Goal: Transaction & Acquisition: Purchase product/service

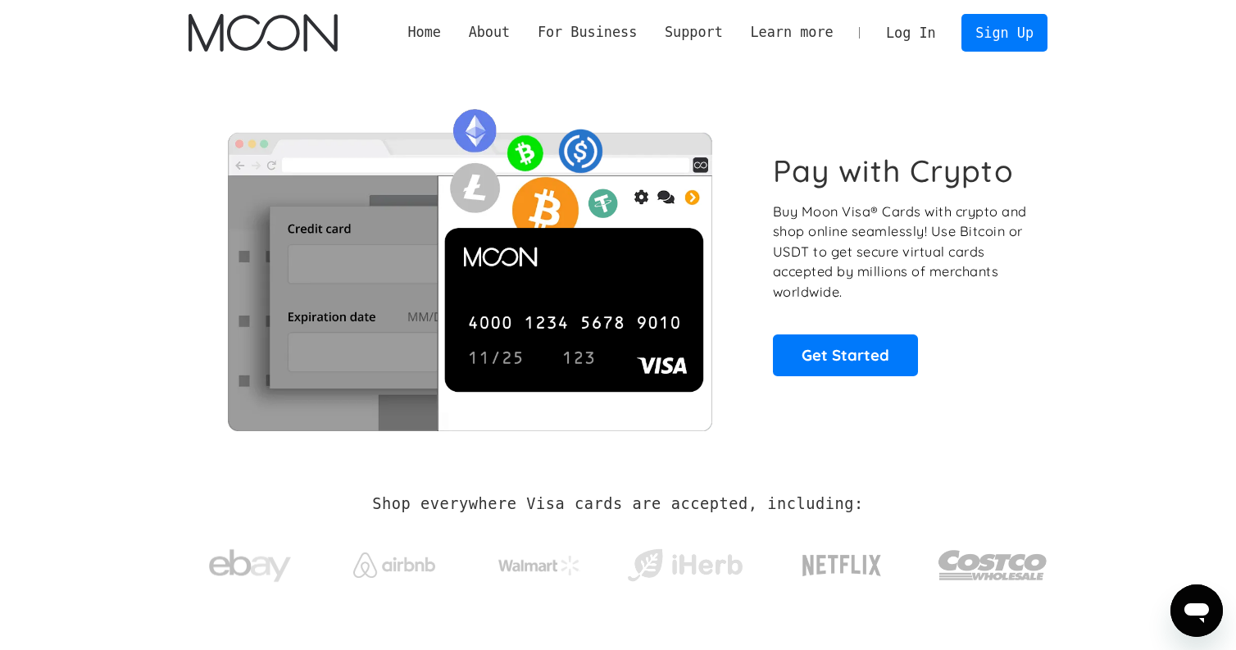
click at [907, 35] on link "Log In" at bounding box center [910, 33] width 77 height 36
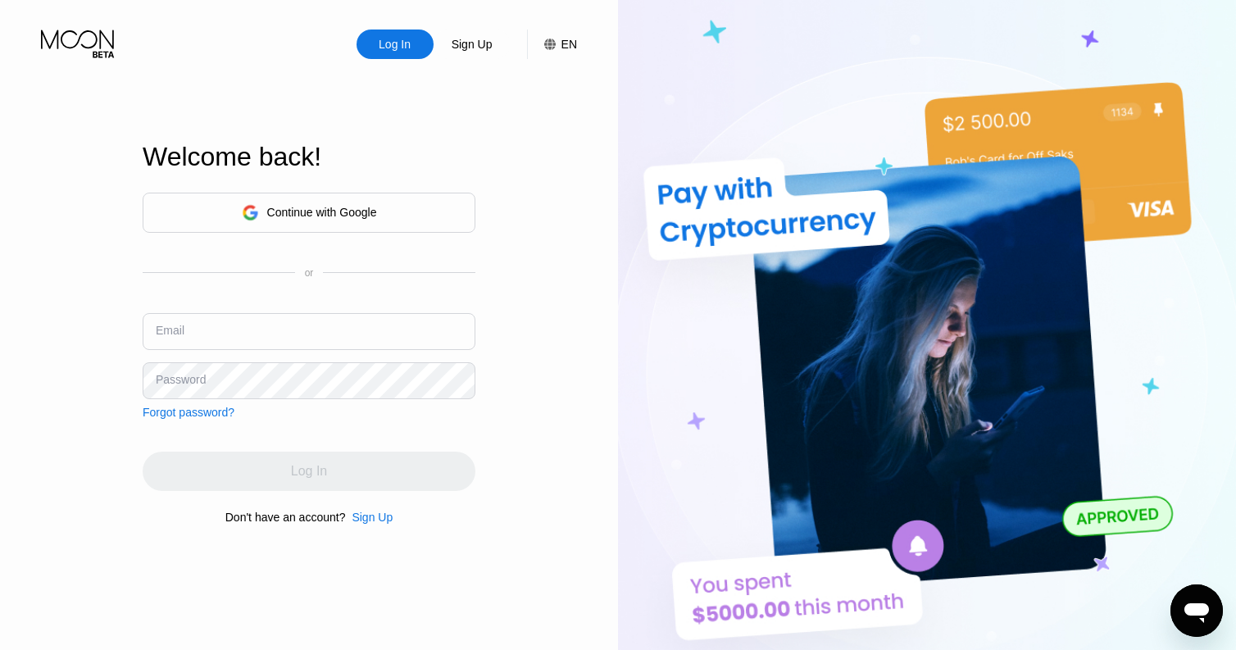
click at [348, 313] on input "text" at bounding box center [309, 331] width 333 height 37
type input "[EMAIL_ADDRESS][DOMAIN_NAME]"
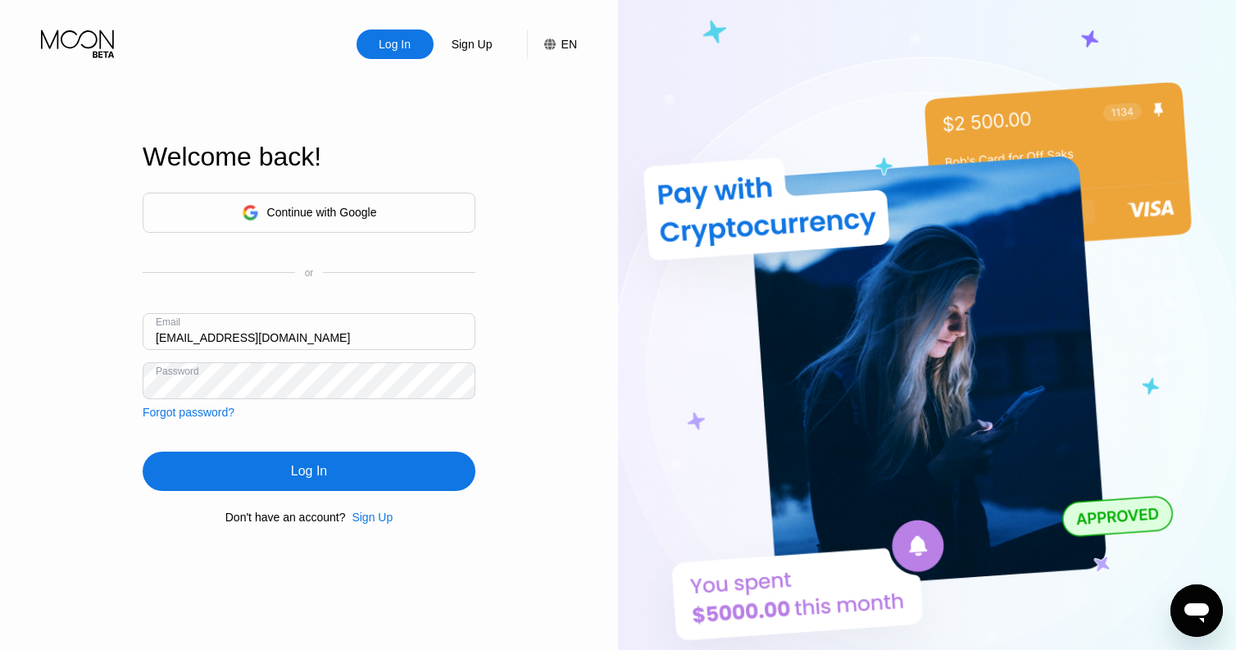
click at [316, 472] on div "Log In" at bounding box center [309, 471] width 36 height 16
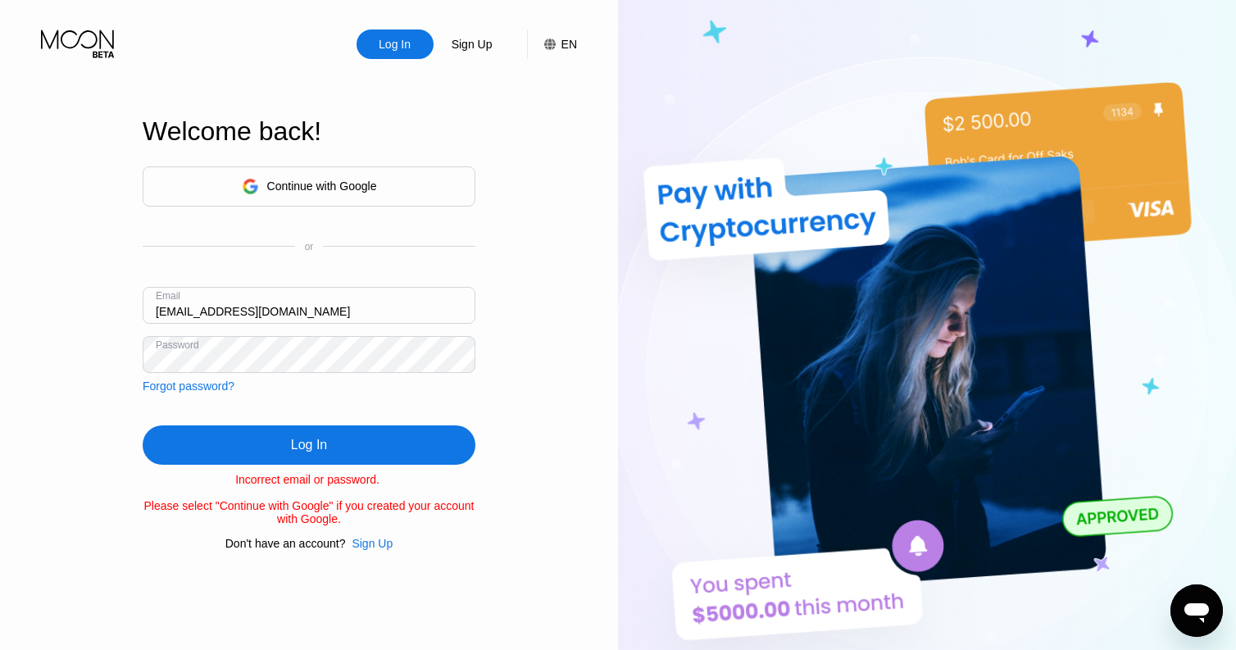
click at [370, 267] on div "Continue with Google or Email vpodtereba@gmail.com Password Forgot password?" at bounding box center [309, 279] width 333 height 226
click at [349, 198] on div "Continue with Google" at bounding box center [309, 186] width 333 height 40
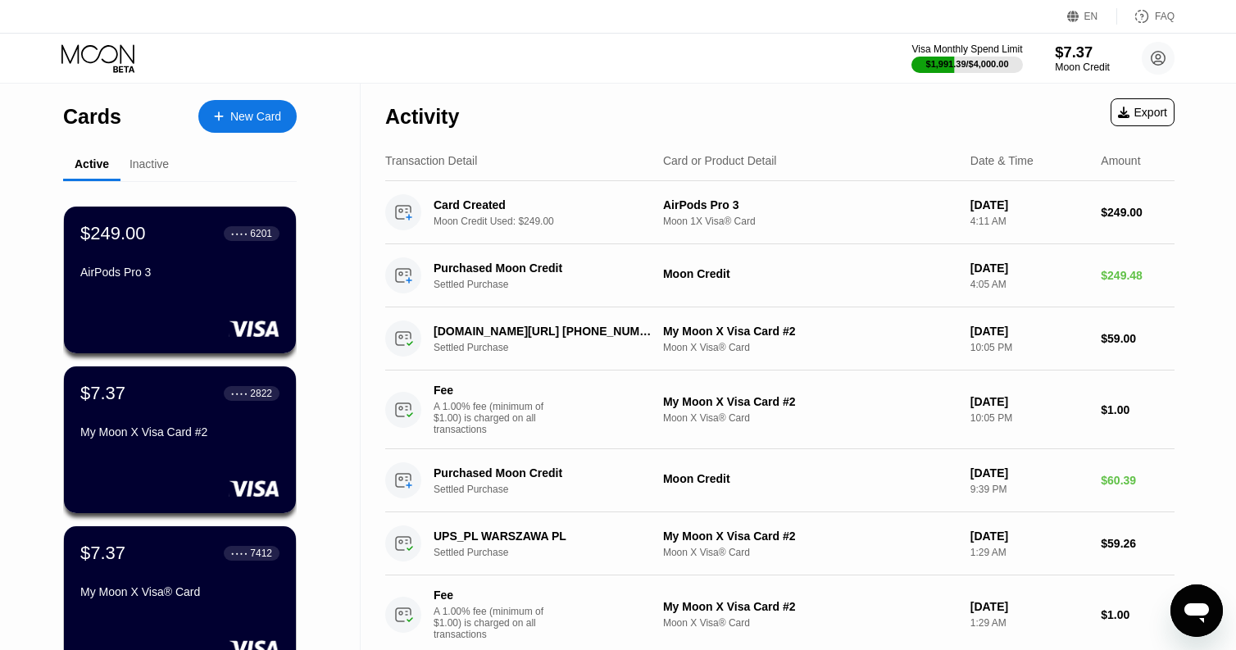
click at [1068, 53] on div "$7.37" at bounding box center [1082, 51] width 55 height 17
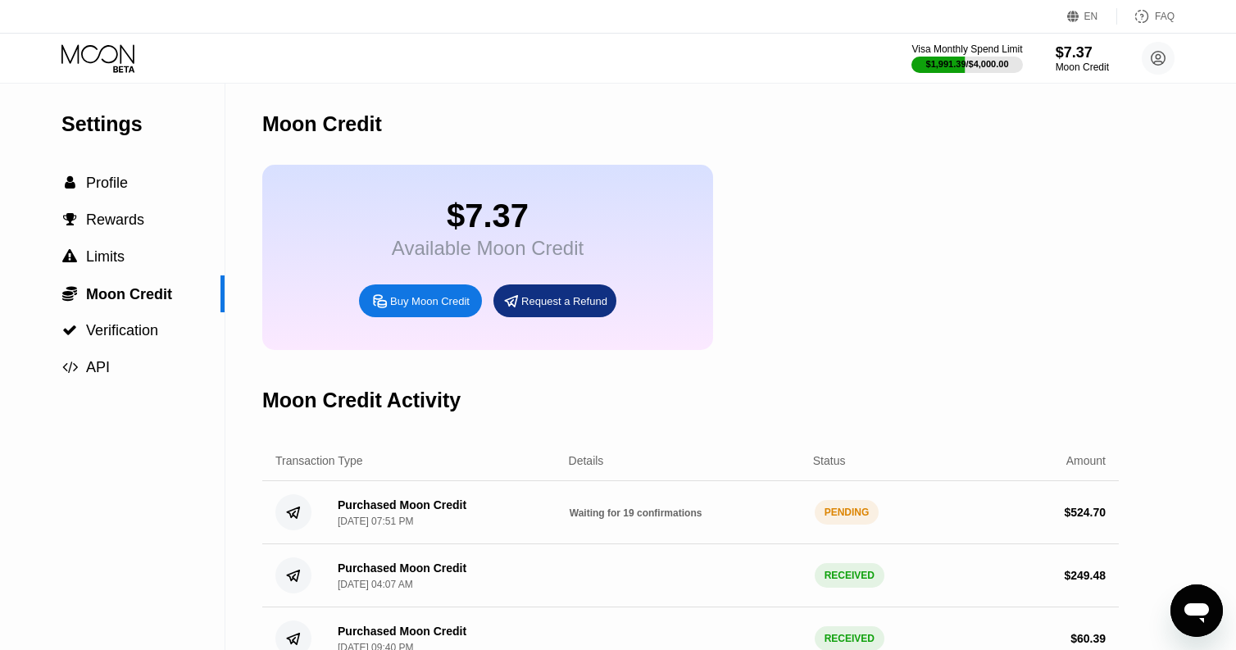
click at [100, 55] on icon at bounding box center [99, 58] width 76 height 29
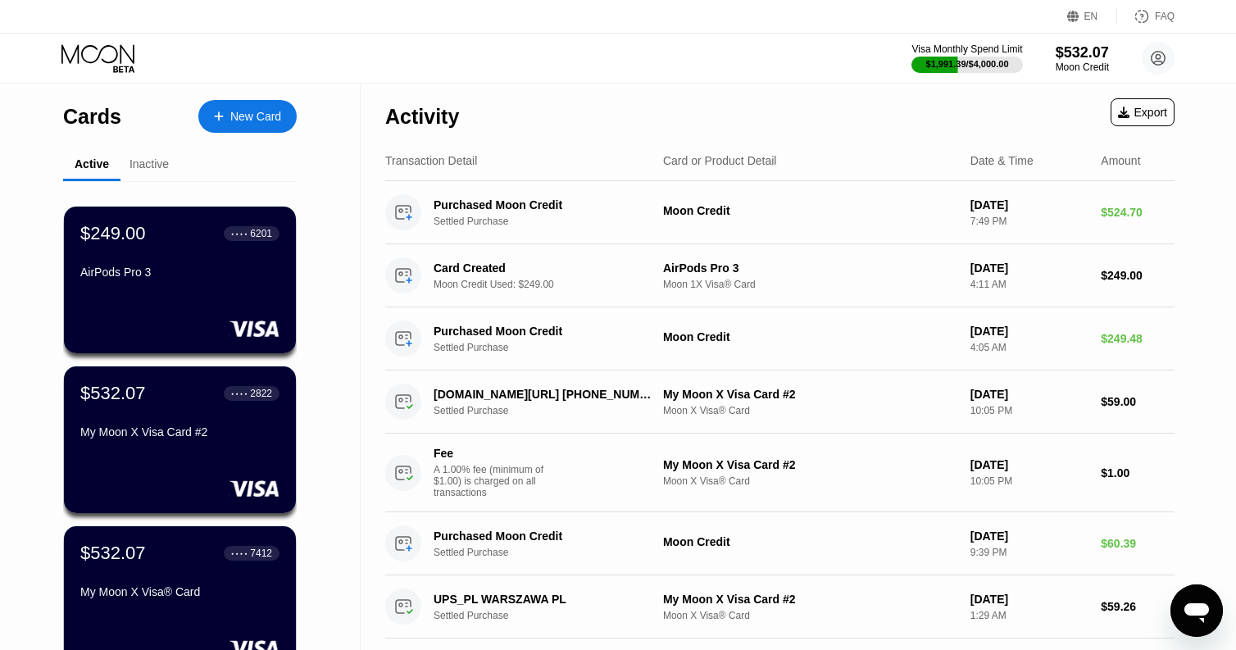
click at [235, 122] on div "New Card" at bounding box center [255, 117] width 51 height 14
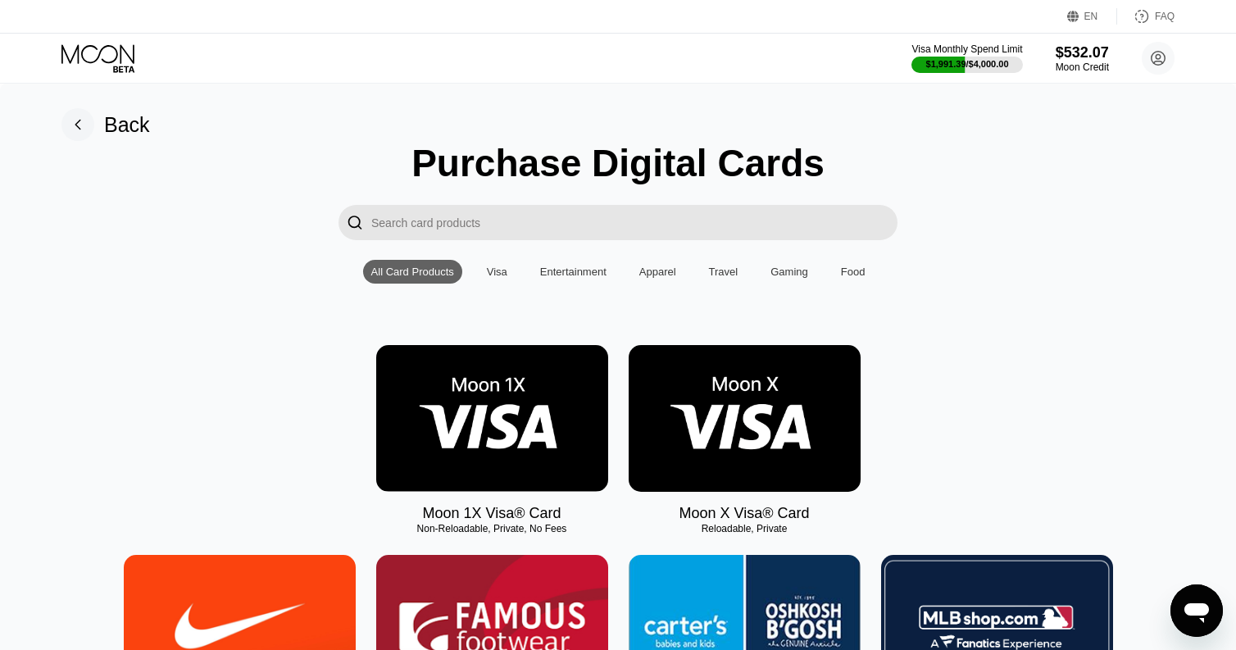
click at [553, 416] on img at bounding box center [492, 418] width 232 height 147
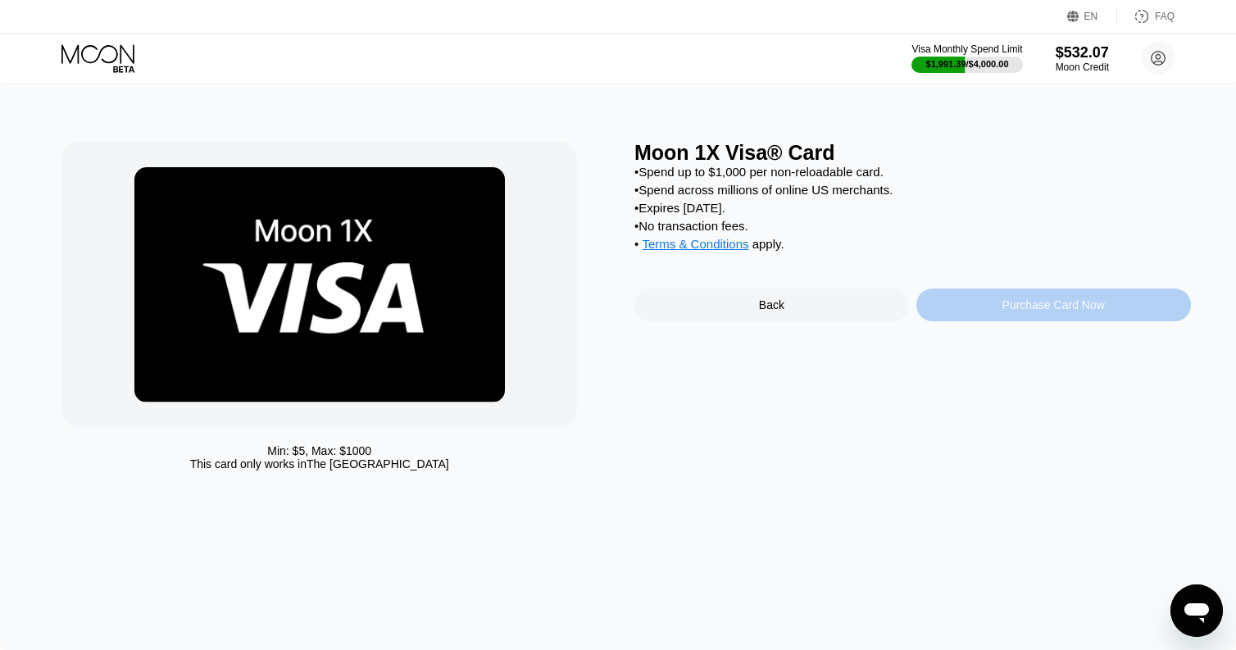
click at [990, 296] on div "Purchase Card Now" at bounding box center [1054, 305] width 275 height 33
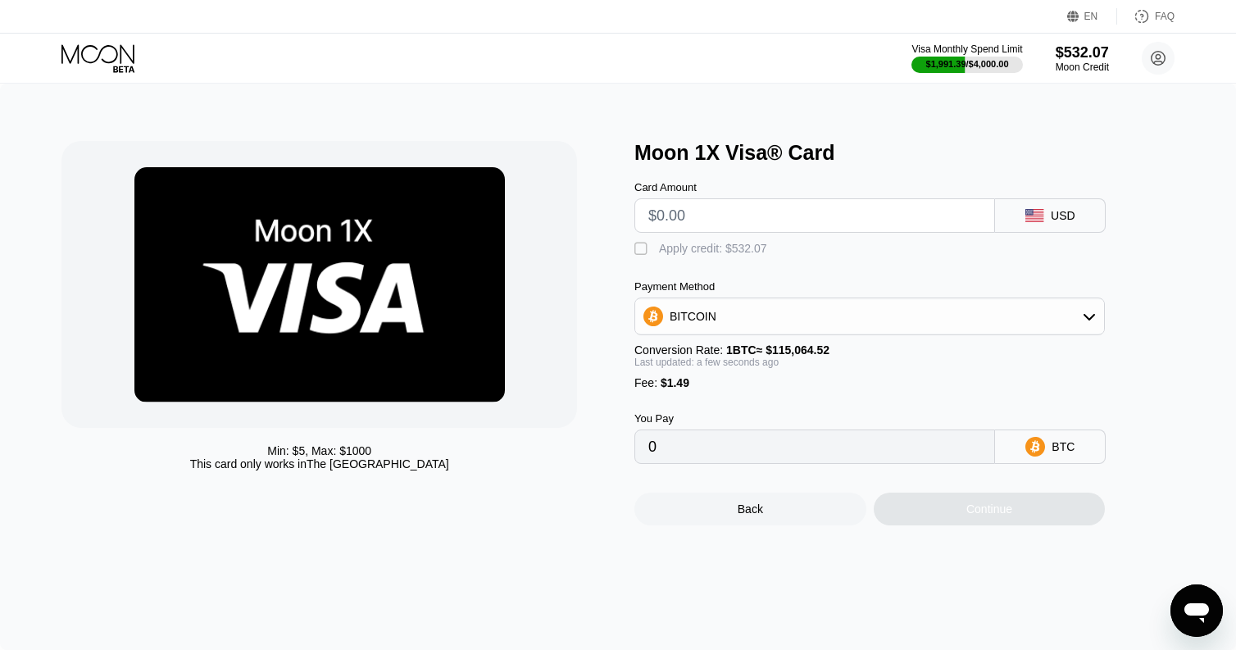
click at [767, 212] on input "text" at bounding box center [815, 215] width 333 height 33
type input "$5"
type input "0.00005641"
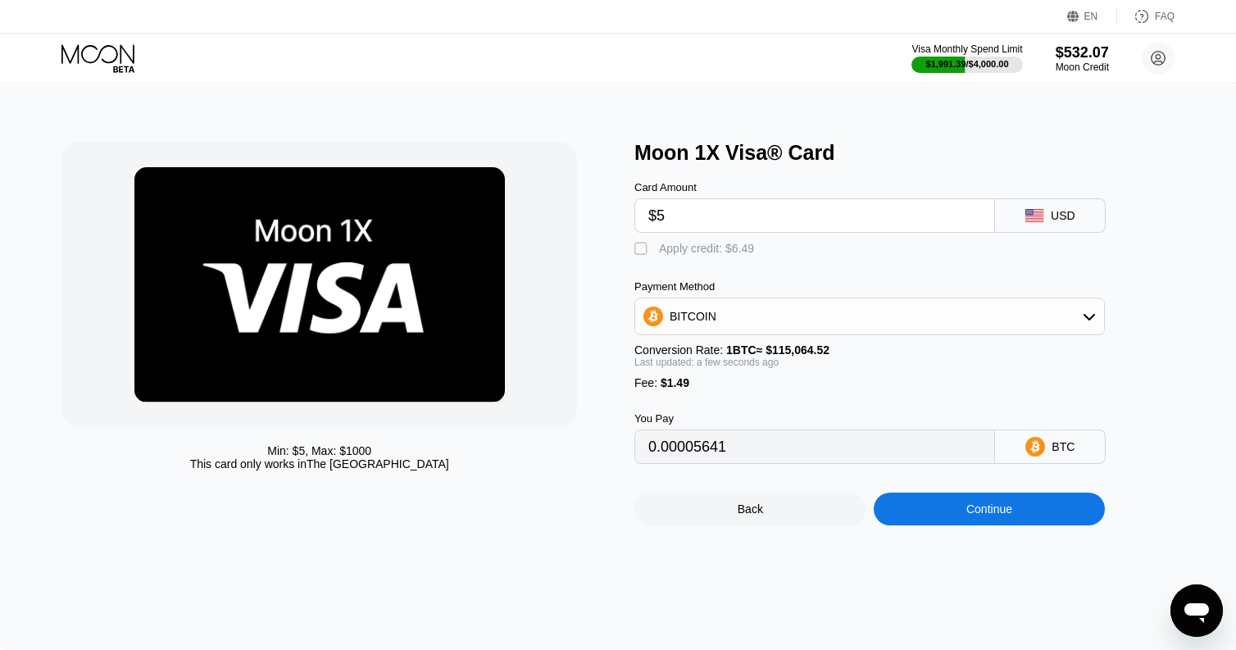
type input "$52"
type input "0.00046487"
type input "$525"
type input "0.00457561"
type input "$525"
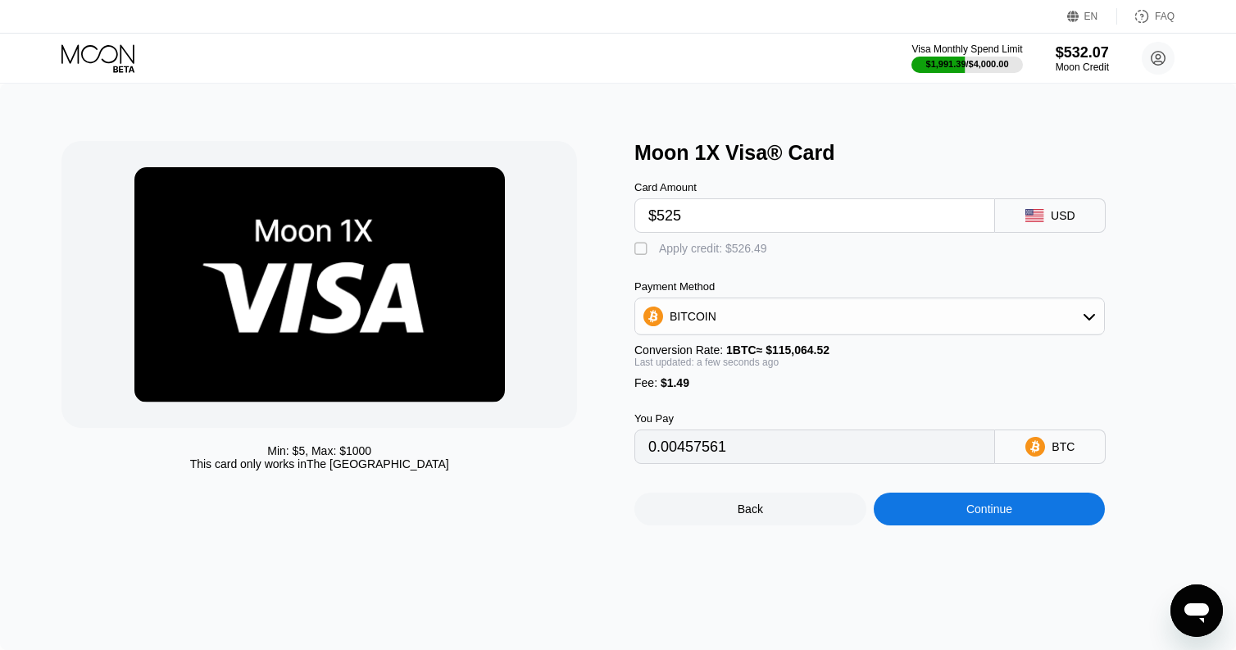
click at [639, 249] on div "" at bounding box center [643, 249] width 16 height 16
type input "0"
click at [950, 517] on div "Continue" at bounding box center [990, 509] width 232 height 33
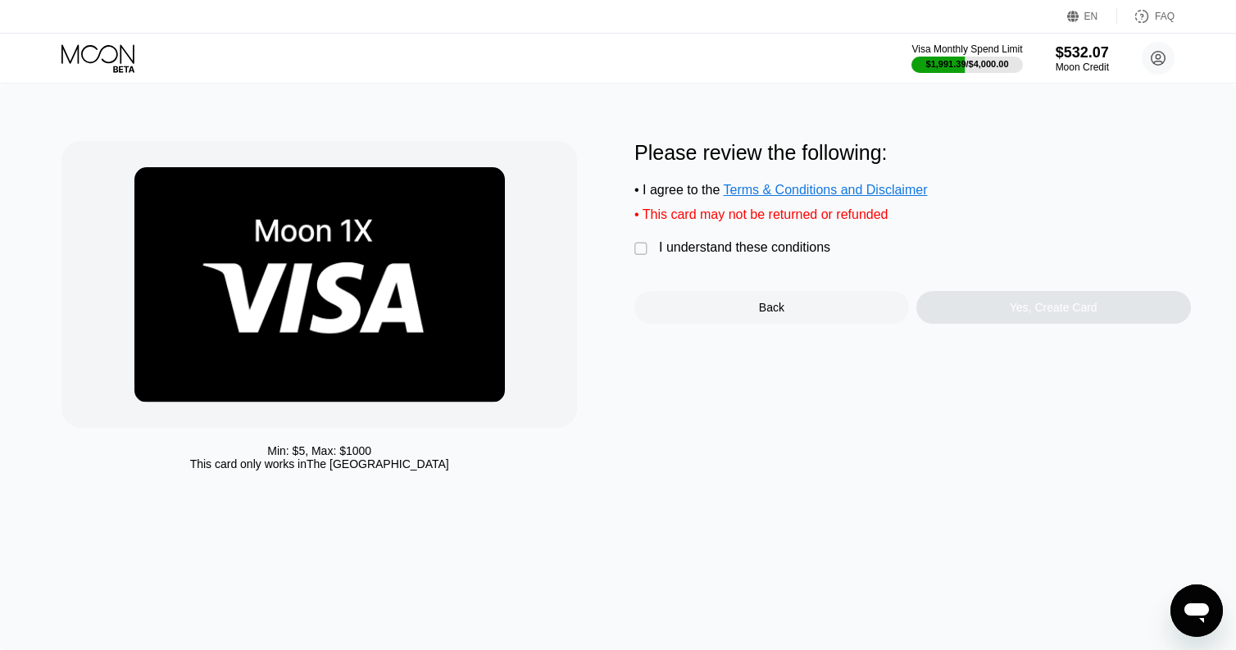
click at [640, 251] on div "" at bounding box center [643, 249] width 16 height 16
click at [1029, 302] on div "Yes, Create Card" at bounding box center [1054, 307] width 275 height 33
